Goal: Task Accomplishment & Management: Manage account settings

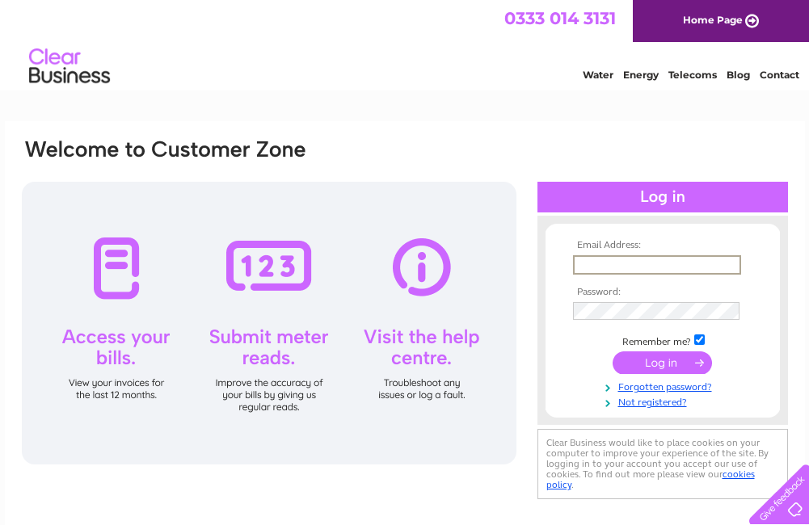
click at [627, 265] on input "text" at bounding box center [657, 264] width 168 height 19
type input "agfindo@aol.com"
click at [653, 360] on input "submit" at bounding box center [661, 361] width 99 height 23
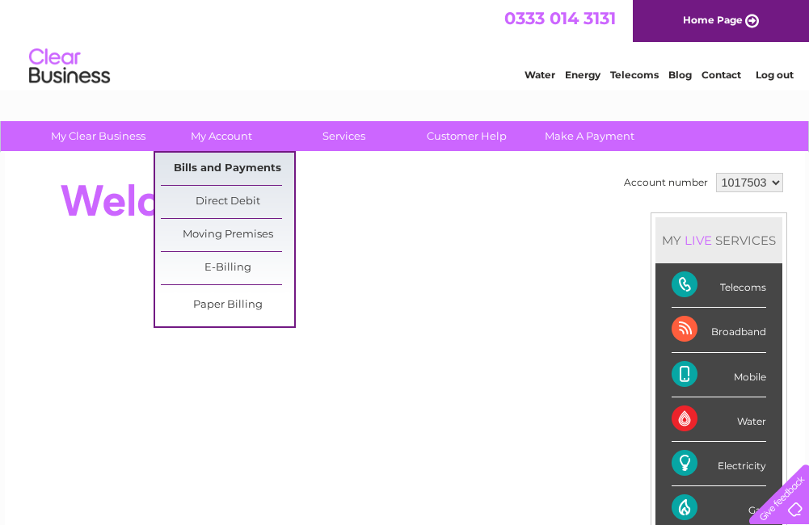
click at [226, 162] on link "Bills and Payments" at bounding box center [227, 169] width 133 height 32
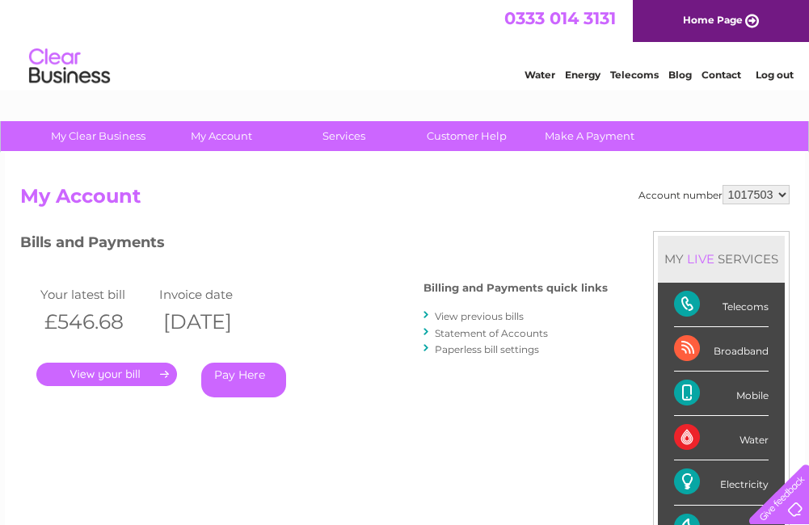
click at [160, 369] on link "." at bounding box center [106, 374] width 141 height 23
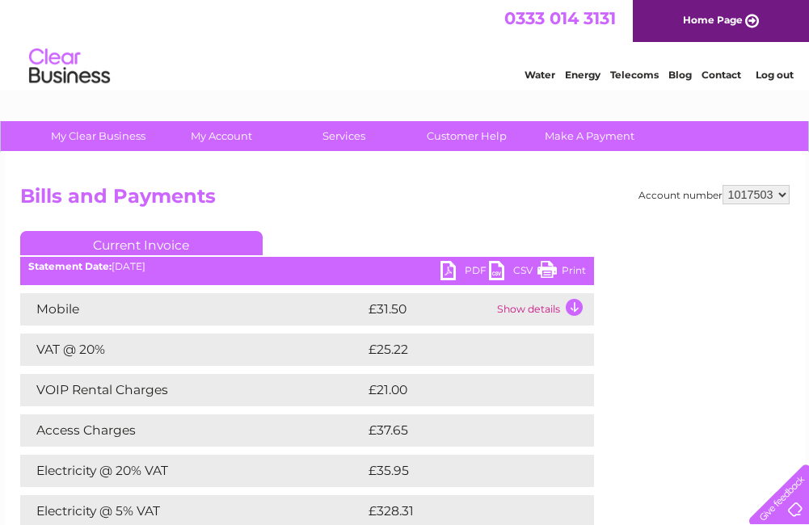
click at [450, 269] on link "PDF" at bounding box center [464, 272] width 48 height 23
click at [778, 70] on link "Log out" at bounding box center [774, 75] width 38 height 12
